Goal: Transaction & Acquisition: Purchase product/service

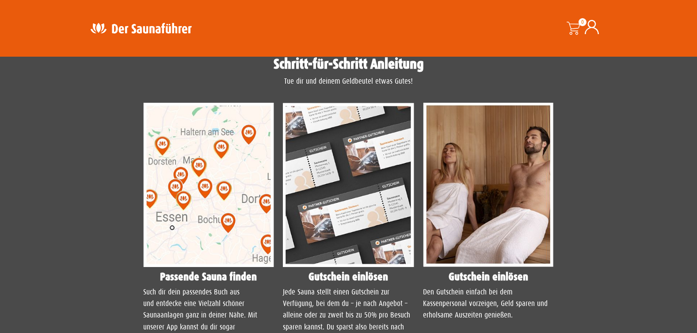
scroll to position [663, 0]
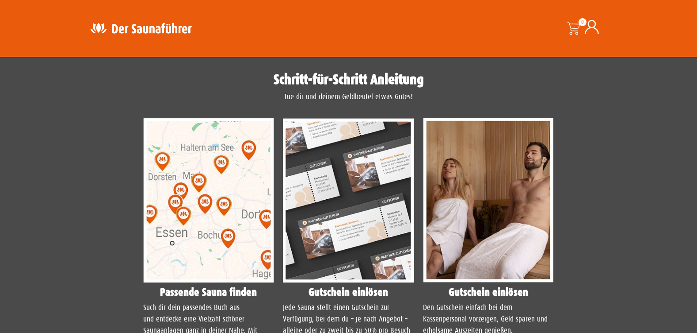
click at [199, 183] on img at bounding box center [208, 200] width 131 height 164
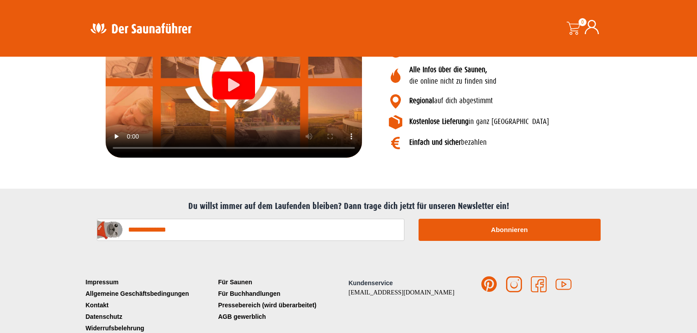
scroll to position [1070, 0]
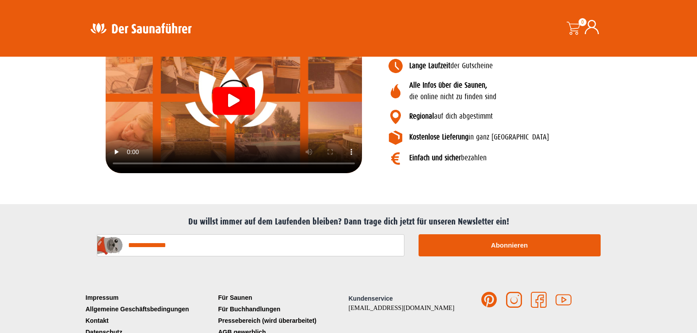
click at [227, 92] on div "Video abspielen" at bounding box center [234, 101] width 42 height 28
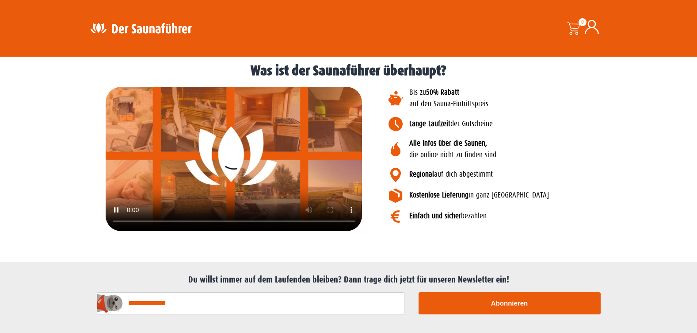
scroll to position [1026, 0]
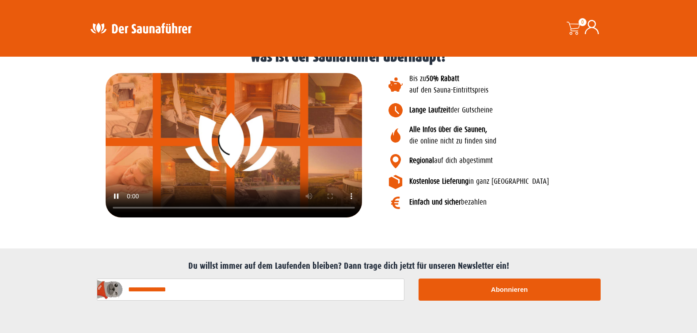
click at [396, 159] on icon at bounding box center [396, 161] width 14 height 14
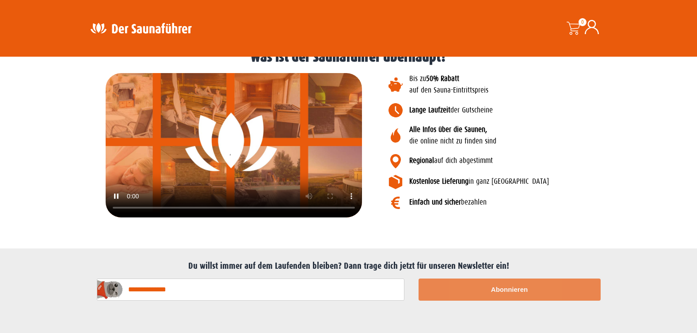
click at [507, 288] on button "Abonnieren" at bounding box center [510, 289] width 182 height 22
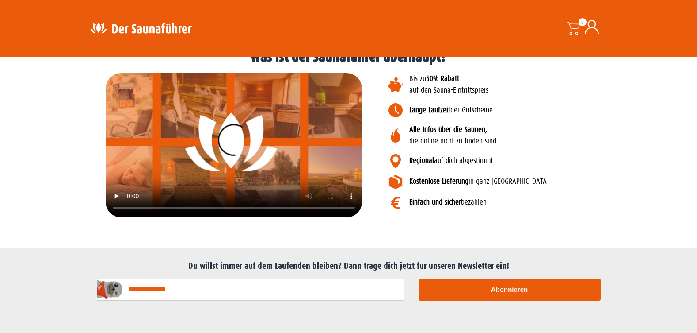
click at [391, 161] on icon at bounding box center [395, 161] width 11 height 14
click at [398, 158] on icon at bounding box center [396, 161] width 14 height 14
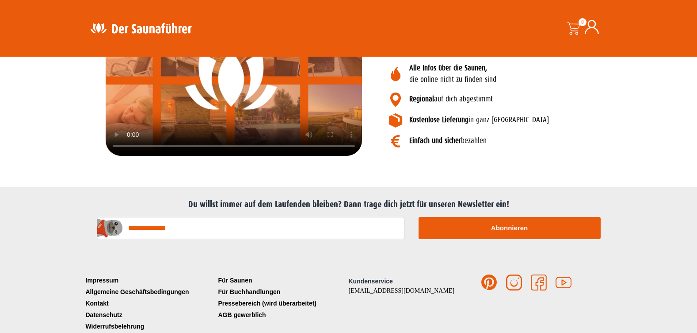
scroll to position [1114, 0]
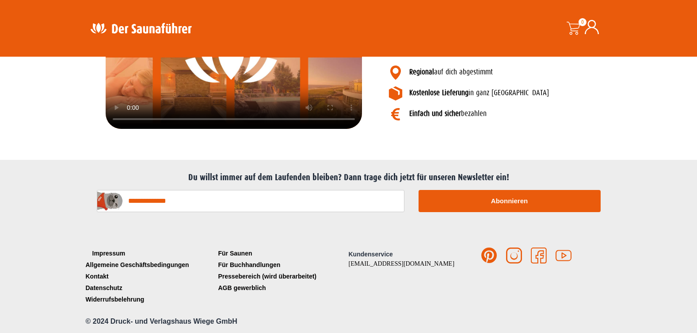
click at [117, 251] on link "Impressum" at bounding box center [150, 252] width 133 height 11
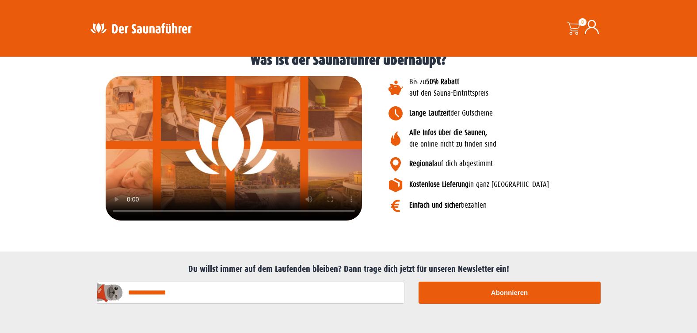
scroll to position [1026, 0]
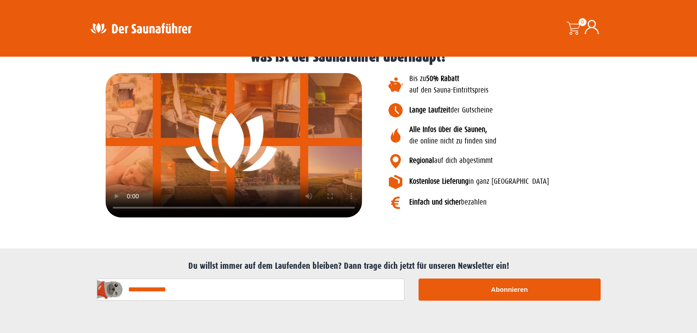
click at [394, 161] on icon at bounding box center [396, 161] width 14 height 14
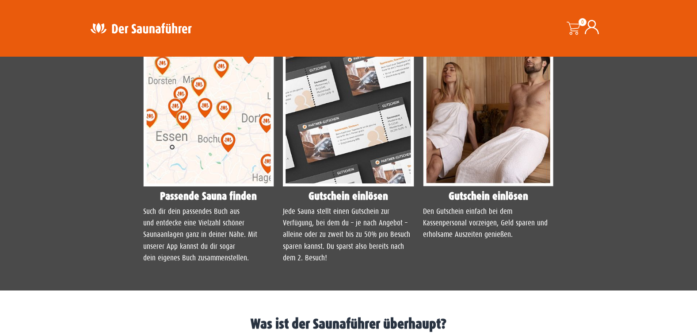
scroll to position [716, 0]
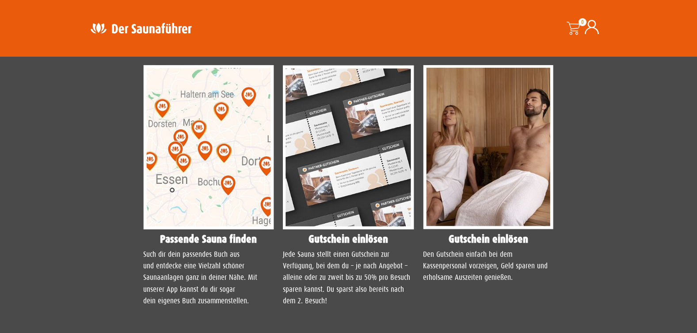
click at [356, 149] on img at bounding box center [348, 147] width 131 height 164
click at [193, 155] on img at bounding box center [208, 147] width 131 height 164
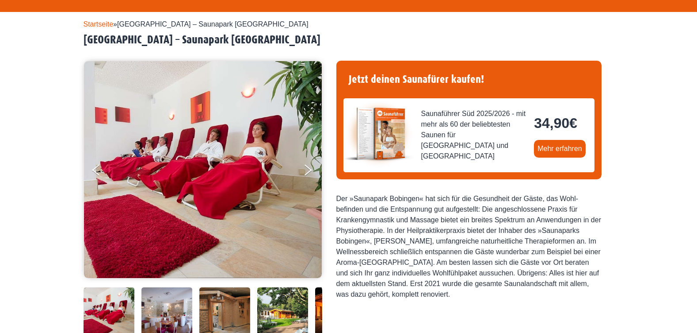
scroll to position [0, 0]
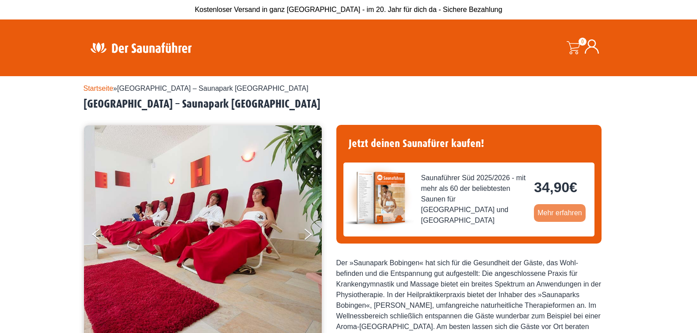
click at [554, 212] on link "Mehr erfahren" at bounding box center [560, 213] width 52 height 18
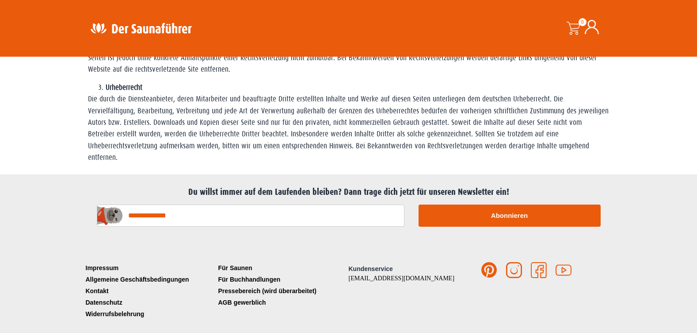
scroll to position [560, 0]
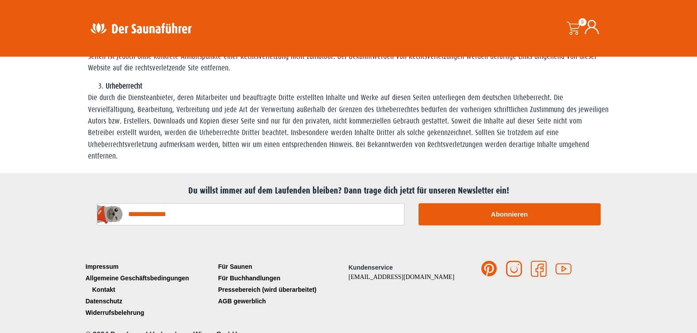
click at [96, 283] on link "Kontakt" at bounding box center [150, 288] width 133 height 11
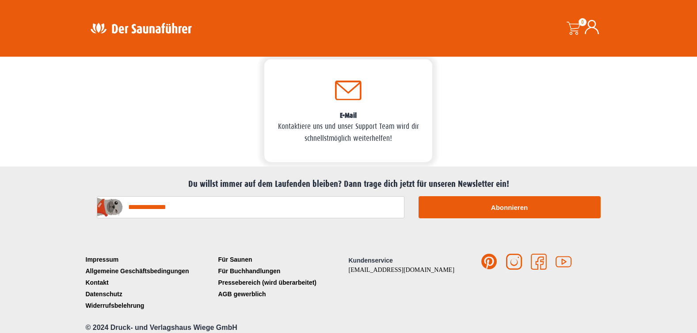
scroll to position [109, 0]
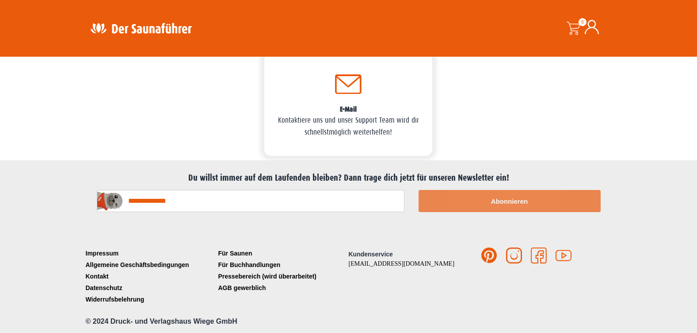
click at [505, 200] on button "Abonnieren" at bounding box center [510, 201] width 182 height 22
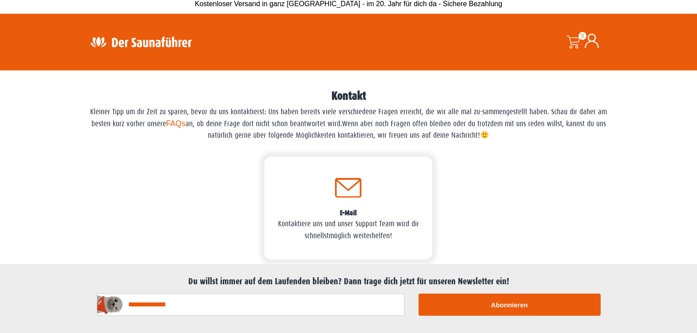
scroll to position [0, 0]
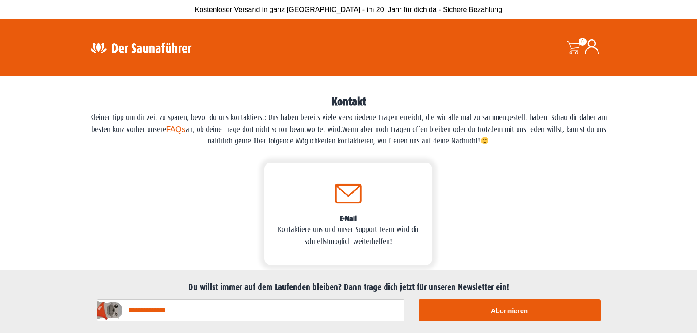
click at [182, 130] on link "FAQs" at bounding box center [175, 129] width 19 height 9
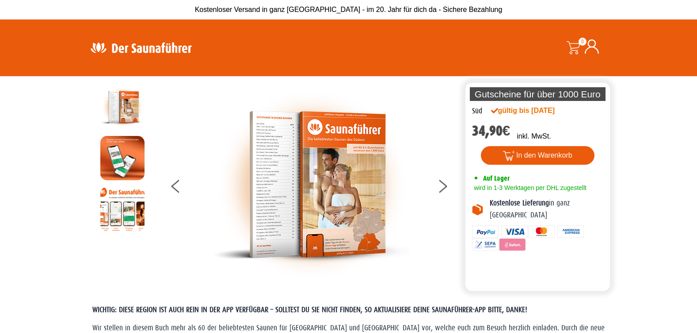
click at [262, 169] on img at bounding box center [312, 184] width 199 height 199
click at [239, 168] on img at bounding box center [312, 184] width 199 height 199
click at [443, 184] on button at bounding box center [448, 187] width 22 height 22
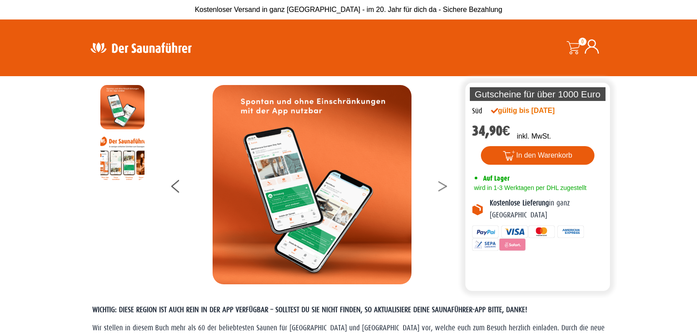
click at [443, 184] on icon at bounding box center [443, 184] width 9 height 6
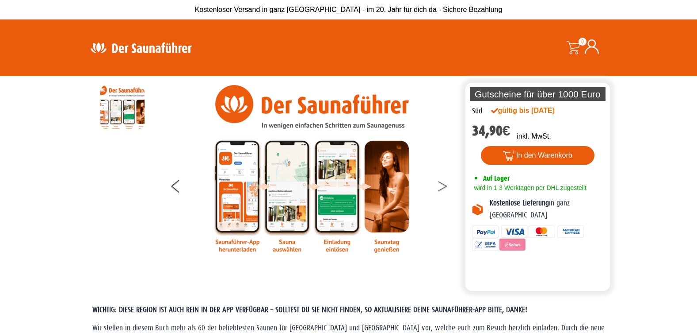
click at [443, 184] on icon at bounding box center [443, 184] width 9 height 6
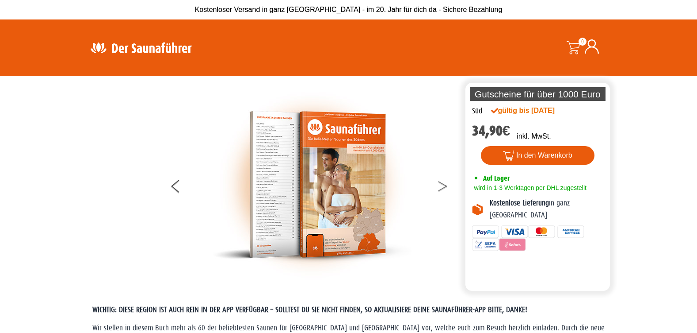
click at [443, 184] on icon at bounding box center [443, 184] width 9 height 6
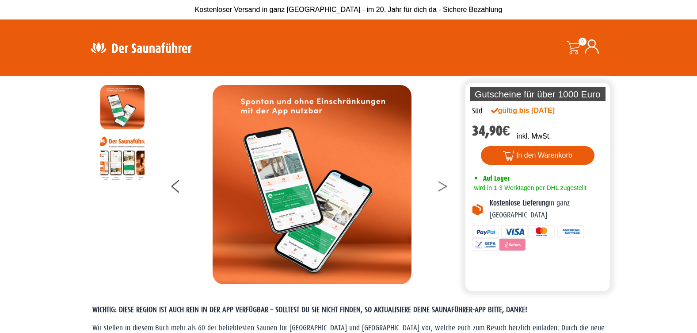
click at [443, 184] on icon at bounding box center [443, 184] width 9 height 6
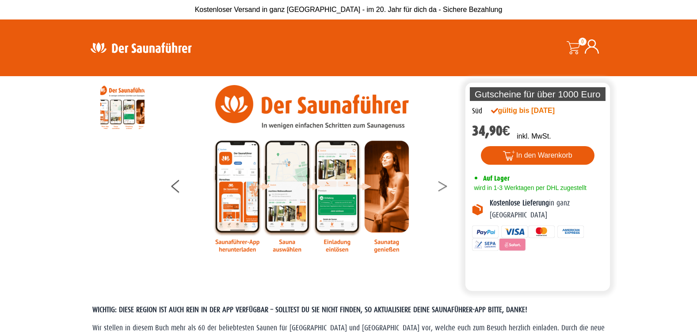
click at [443, 184] on icon at bounding box center [443, 184] width 9 height 6
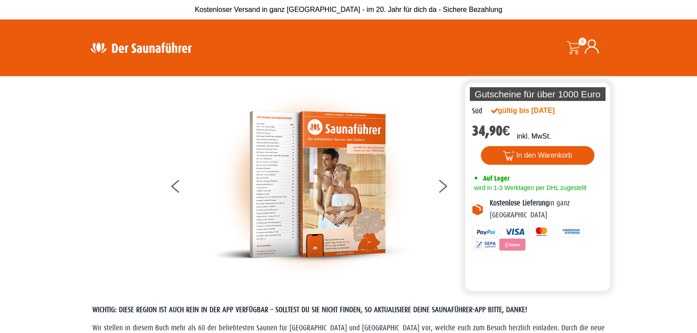
click at [293, 187] on img at bounding box center [312, 184] width 199 height 199
drag, startPoint x: 293, startPoint y: 187, endPoint x: 447, endPoint y: 186, distance: 153.9
click at [447, 186] on icon at bounding box center [443, 188] width 9 height 6
